Goal: Task Accomplishment & Management: Manage account settings

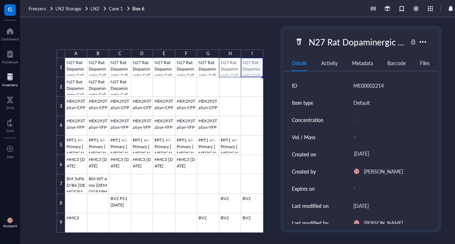
drag, startPoint x: 251, startPoint y: 70, endPoint x: 228, endPoint y: 70, distance: 22.9
click at [228, 70] on div at bounding box center [164, 145] width 198 height 175
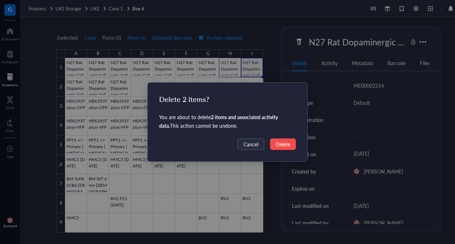
click at [284, 142] on span "Delete" at bounding box center [283, 144] width 14 height 8
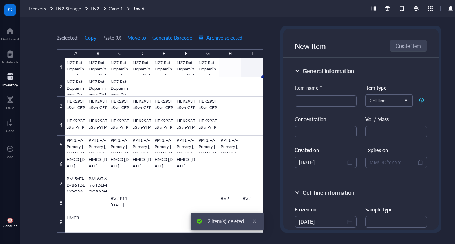
click at [276, 130] on div "2 selected: Copy Paste ( 0 ) Move to Generate Barcode Archive selected A B C D …" at bounding box center [249, 130] width 458 height 227
click at [274, 120] on div "0 selected: Paste ( 0 ) Import items A B C D E F G H I 1 2 3 4 5 6 7 8 9 N27 Ra…" at bounding box center [249, 130] width 458 height 227
click at [232, 70] on div at bounding box center [164, 145] width 198 height 175
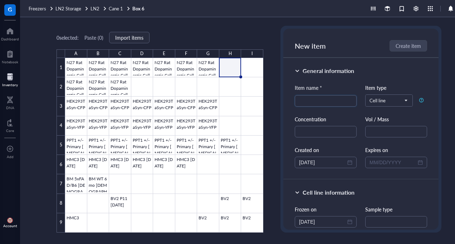
click at [260, 20] on div "0 selected: Paste ( 0 ) Import items A B C D E F G H I 1 2 3 4 5 6 7 8 9 N27 Ra…" at bounding box center [249, 130] width 458 height 227
click at [211, 67] on div at bounding box center [164, 145] width 198 height 175
